Goal: Transaction & Acquisition: Purchase product/service

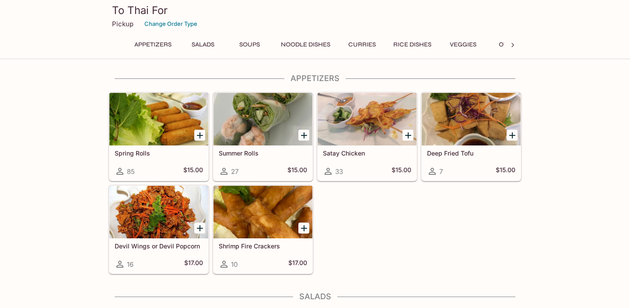
click at [316, 44] on button "Noodle Dishes" at bounding box center [305, 44] width 59 height 12
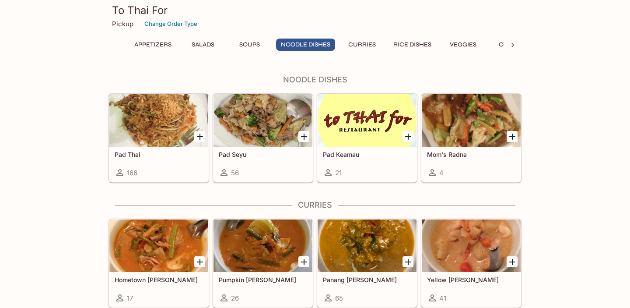
scroll to position [467, 0]
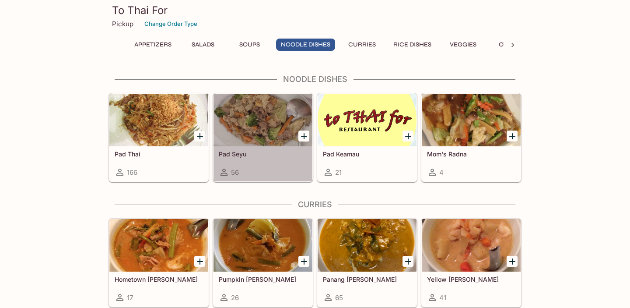
click at [253, 133] on div at bounding box center [262, 120] width 99 height 52
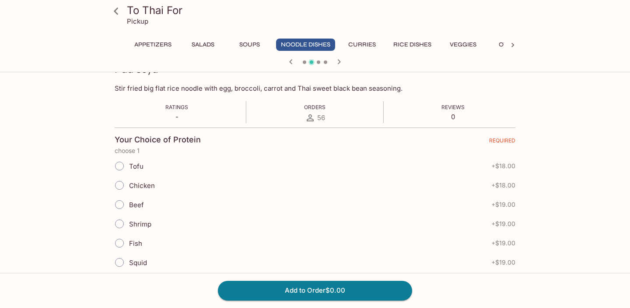
scroll to position [140, 0]
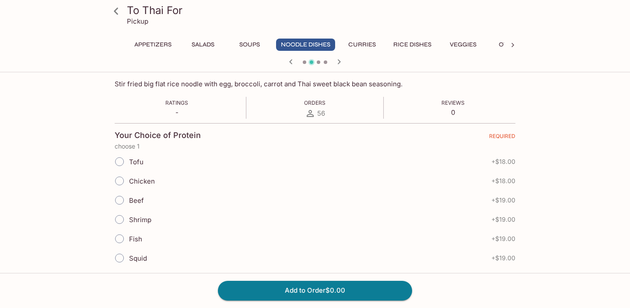
click at [132, 180] on span "Chicken" at bounding box center [142, 181] width 26 height 8
click at [118, 180] on input "Chicken" at bounding box center [119, 180] width 18 height 18
radio input "true"
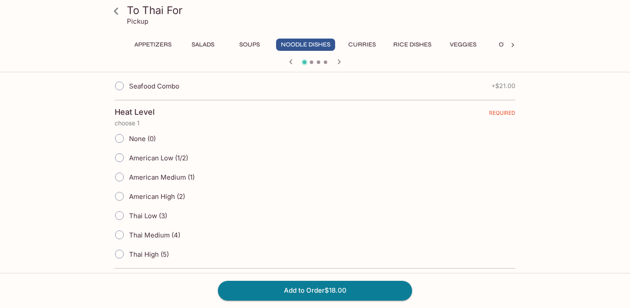
scroll to position [336, 0]
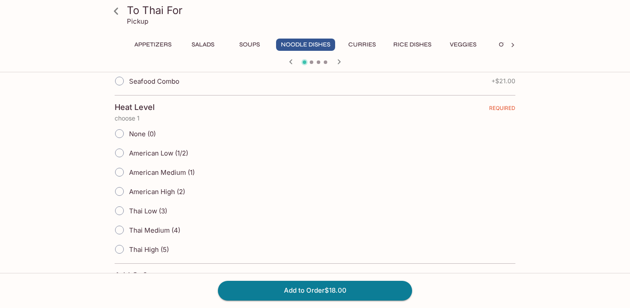
click at [118, 170] on input "American Medium (1)" at bounding box center [119, 172] width 18 height 18
radio input "true"
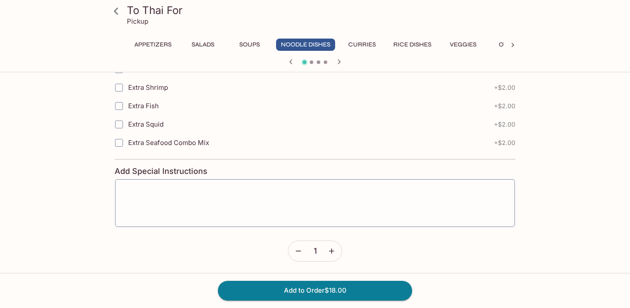
scroll to position [731, 0]
click at [324, 294] on button "Add to Order $18.00" at bounding box center [315, 289] width 194 height 19
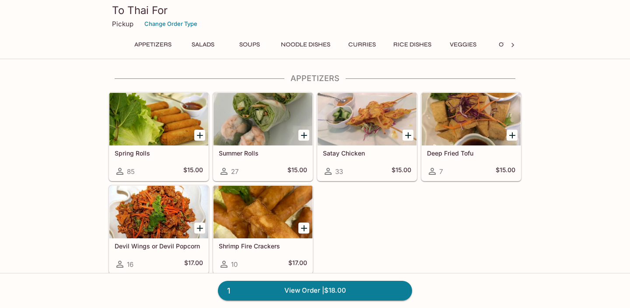
click at [414, 45] on button "Rice Dishes" at bounding box center [412, 44] width 48 height 12
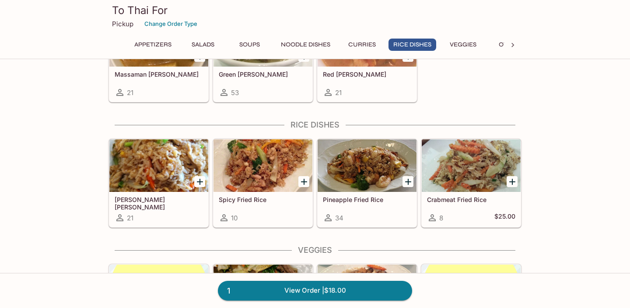
scroll to position [810, 0]
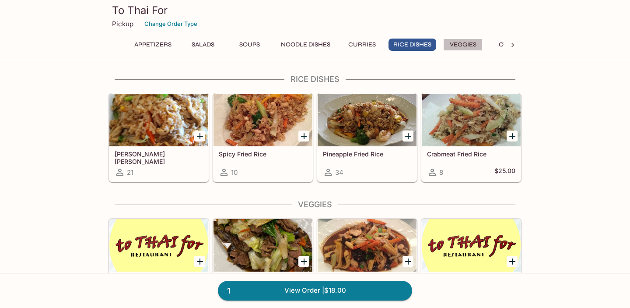
click at [458, 44] on button "Veggies" at bounding box center [462, 44] width 39 height 12
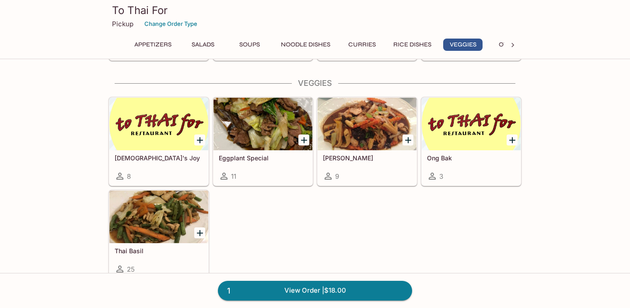
scroll to position [935, 0]
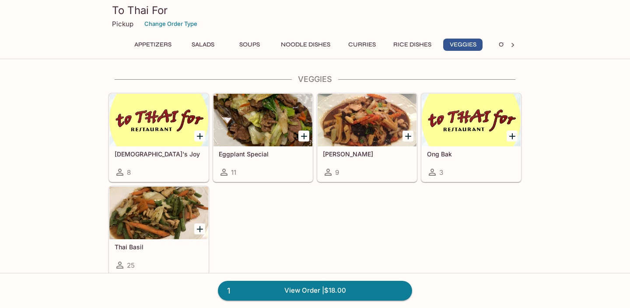
click at [148, 154] on h5 "[DEMOGRAPHIC_DATA]'s Joy" at bounding box center [159, 153] width 88 height 7
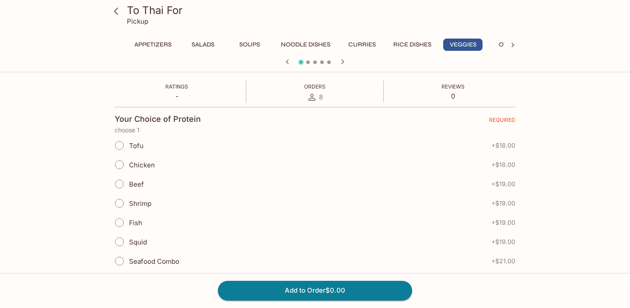
scroll to position [156, 0]
click at [119, 147] on input "Tofu" at bounding box center [119, 145] width 18 height 18
radio input "true"
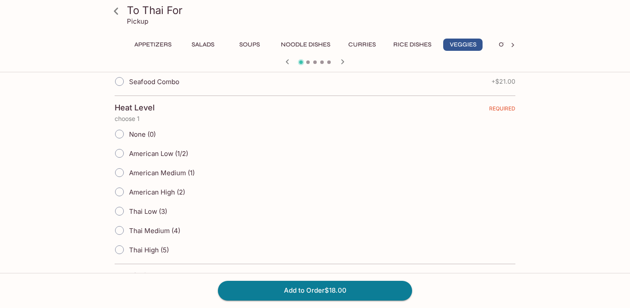
scroll to position [339, 0]
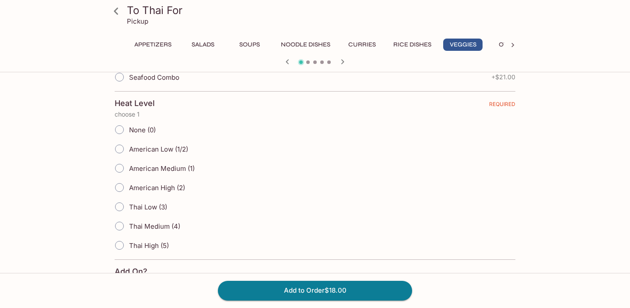
click at [119, 209] on input "Thai Low (3)" at bounding box center [119, 206] width 18 height 18
radio input "true"
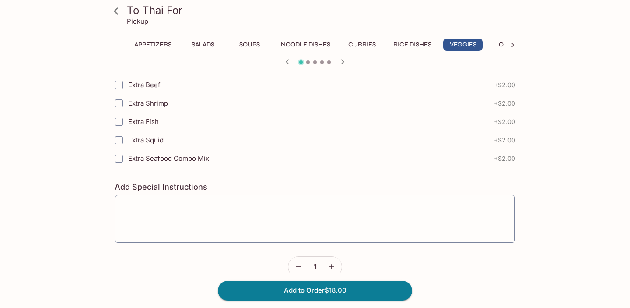
scroll to position [731, 0]
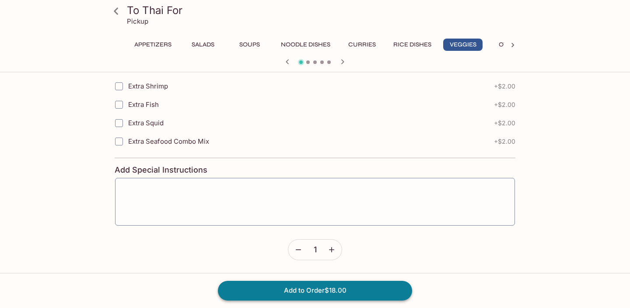
click at [328, 288] on button "Add to Order $18.00" at bounding box center [315, 289] width 194 height 19
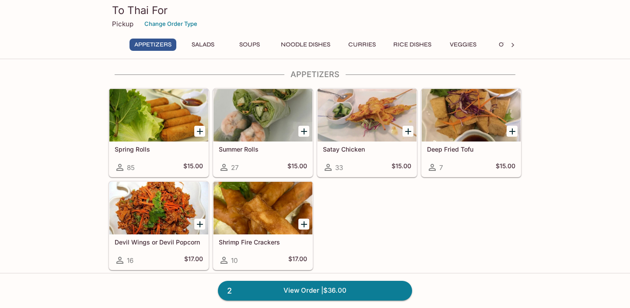
scroll to position [4, 0]
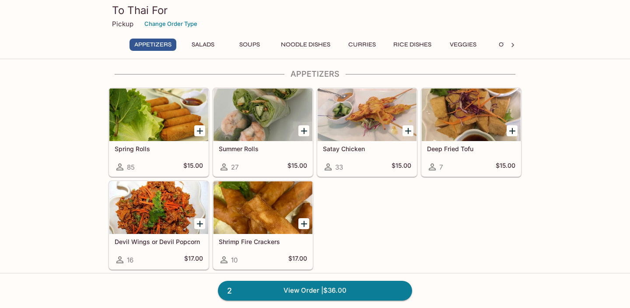
click at [426, 42] on button "Rice Dishes" at bounding box center [412, 44] width 48 height 12
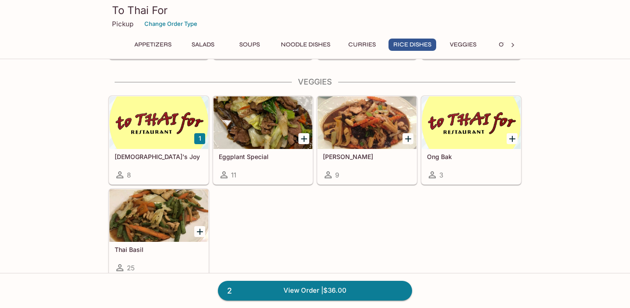
scroll to position [934, 0]
